Goal: Transaction & Acquisition: Subscribe to service/newsletter

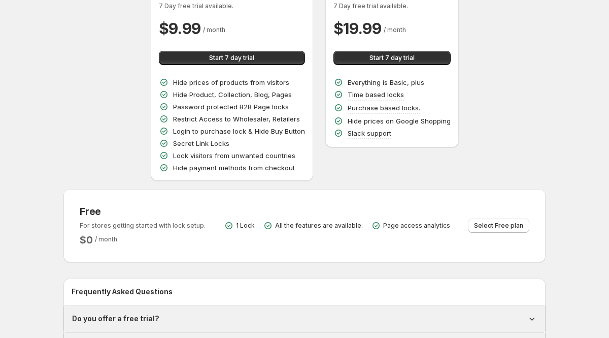
scroll to position [202, 0]
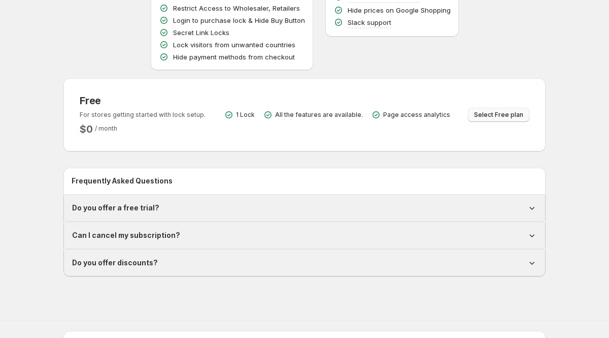
click at [491, 116] on span "Select Free plan" at bounding box center [498, 115] width 49 height 8
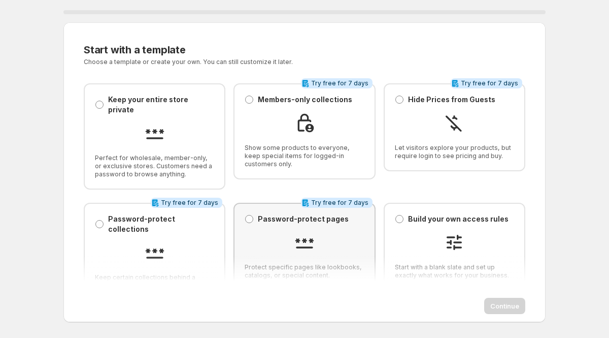
scroll to position [8, 0]
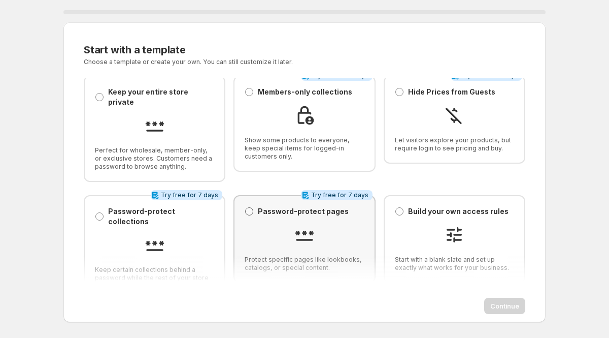
click at [248, 207] on span at bounding box center [249, 211] width 8 height 8
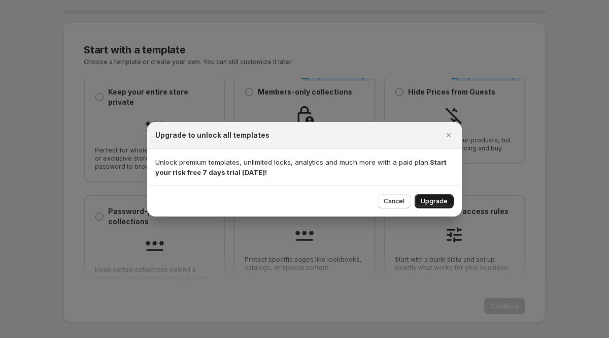
click at [428, 203] on span "Upgrade" at bounding box center [434, 201] width 27 height 8
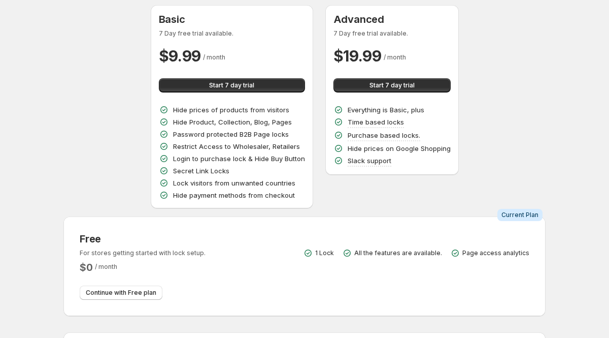
scroll to position [69, 0]
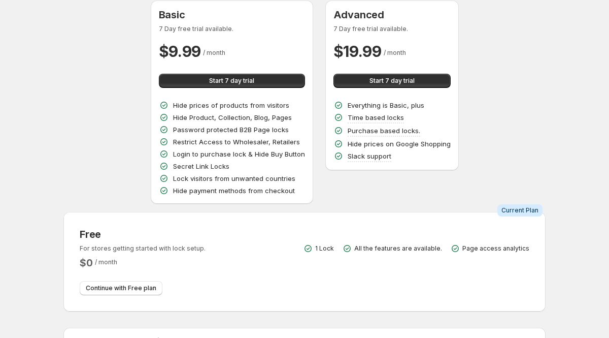
click at [275, 141] on p "Restrict Access to Wholesaler, Retailers" at bounding box center [236, 142] width 127 height 10
click at [259, 80] on button "Start 7 day trial" at bounding box center [232, 81] width 146 height 14
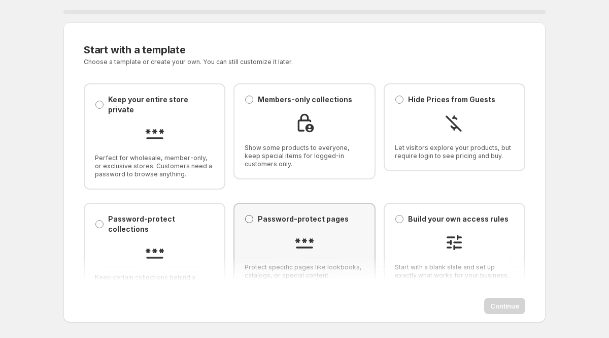
click at [248, 215] on span at bounding box center [249, 219] width 8 height 8
click at [502, 309] on span "Continue" at bounding box center [504, 306] width 29 height 10
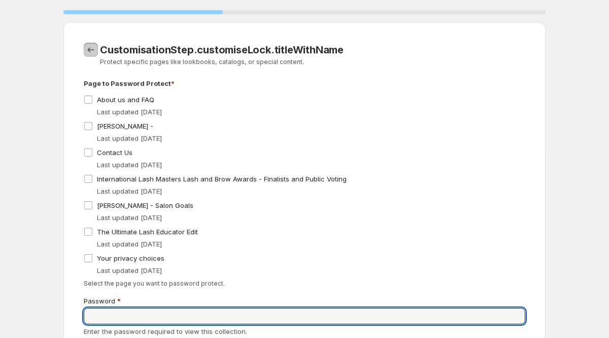
click at [92, 51] on icon "CustomisationStep.backToTemplates" at bounding box center [91, 50] width 10 height 10
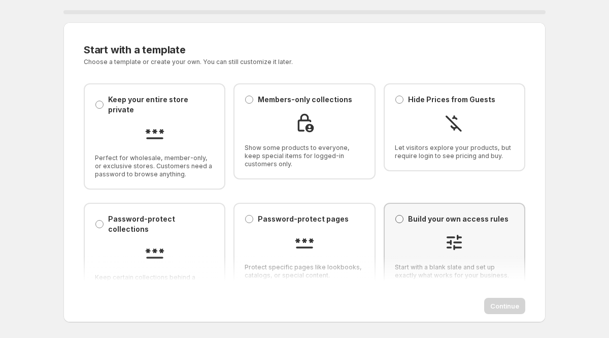
click at [399, 215] on span at bounding box center [399, 219] width 8 height 8
click at [499, 309] on span "Continue" at bounding box center [504, 306] width 29 height 10
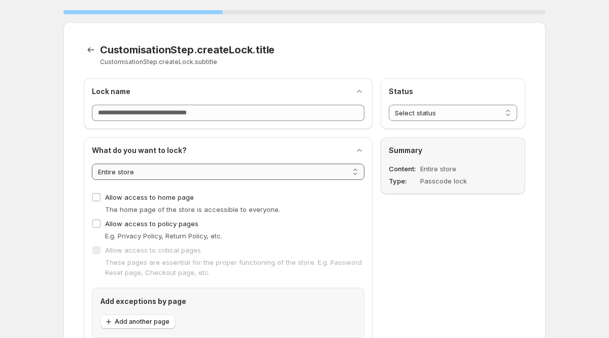
click at [273, 172] on select "**********" at bounding box center [228, 171] width 273 height 16
select select "********"
click at [92, 163] on select "**********" at bounding box center [228, 171] width 273 height 16
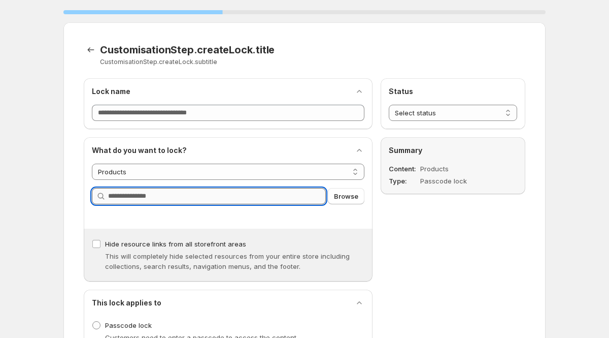
click at [188, 197] on input "Query" at bounding box center [217, 196] width 218 height 16
type input "*"
